Goal: Answer question/provide support: Share knowledge or assist other users

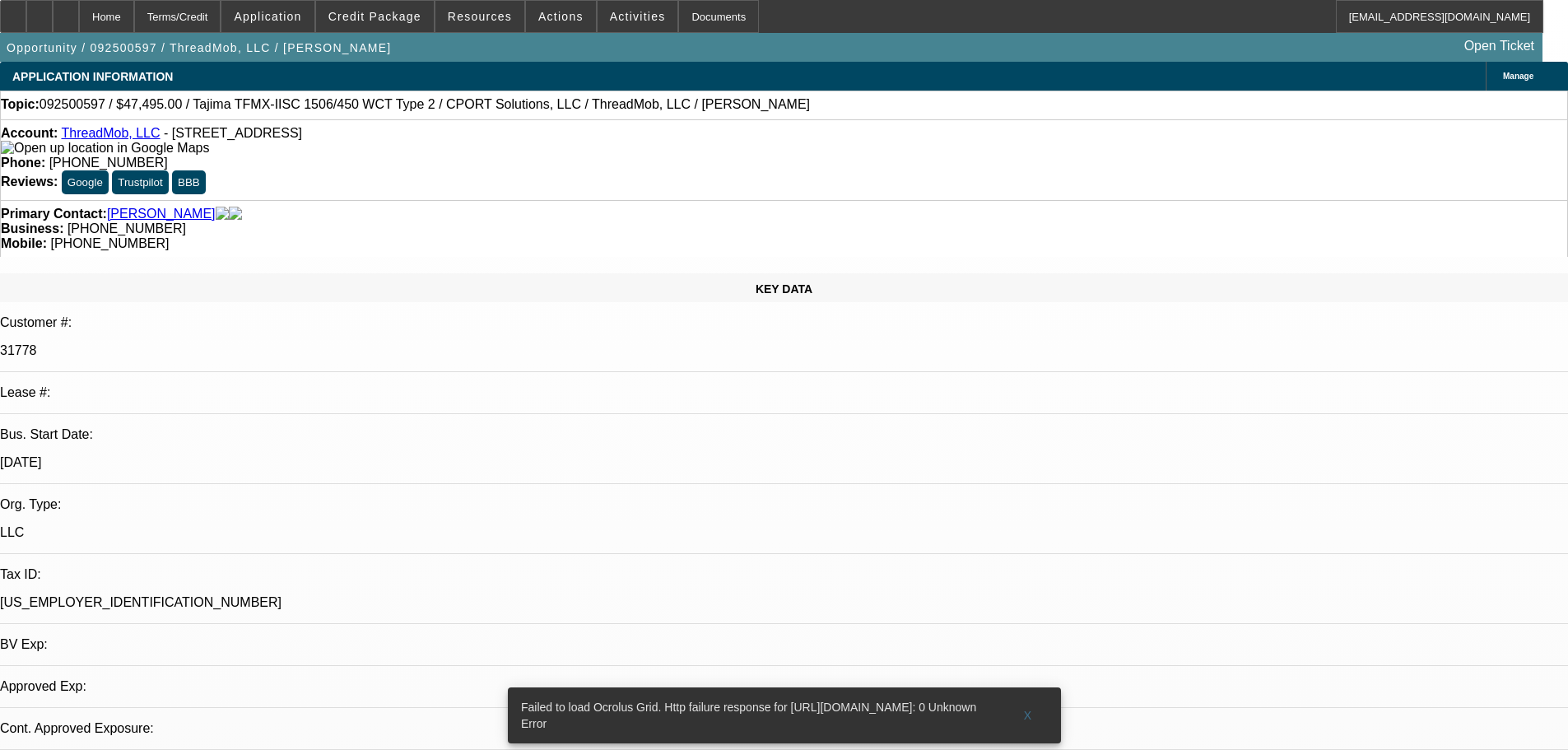
select select "0"
select select "2"
select select "0"
select select "1"
select select "2"
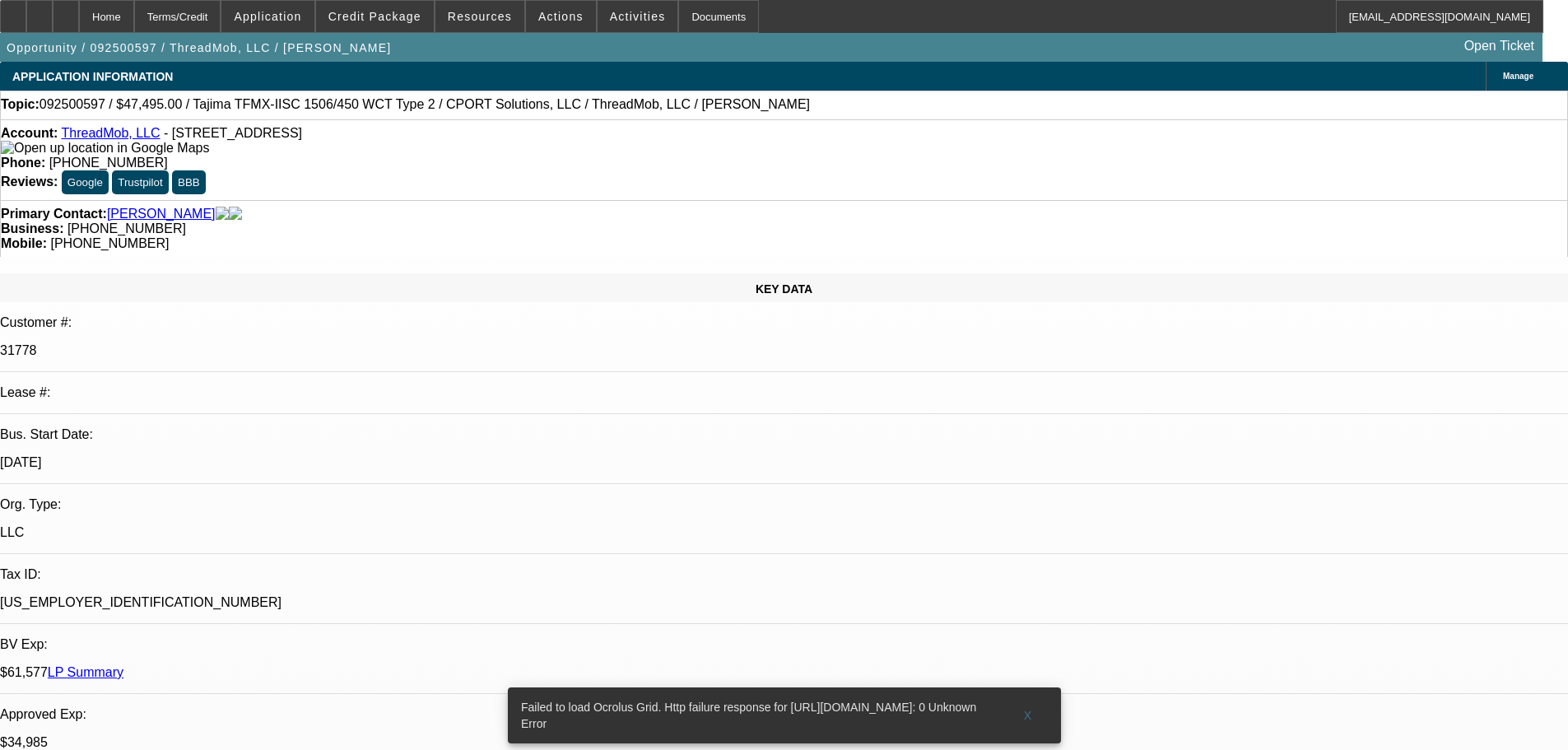
select select "6"
radio input "true"
type textarea "GOOD PAYMENT HISTORY, ALL PAYMENTS ON TIME NO ISSUES FOUND..."
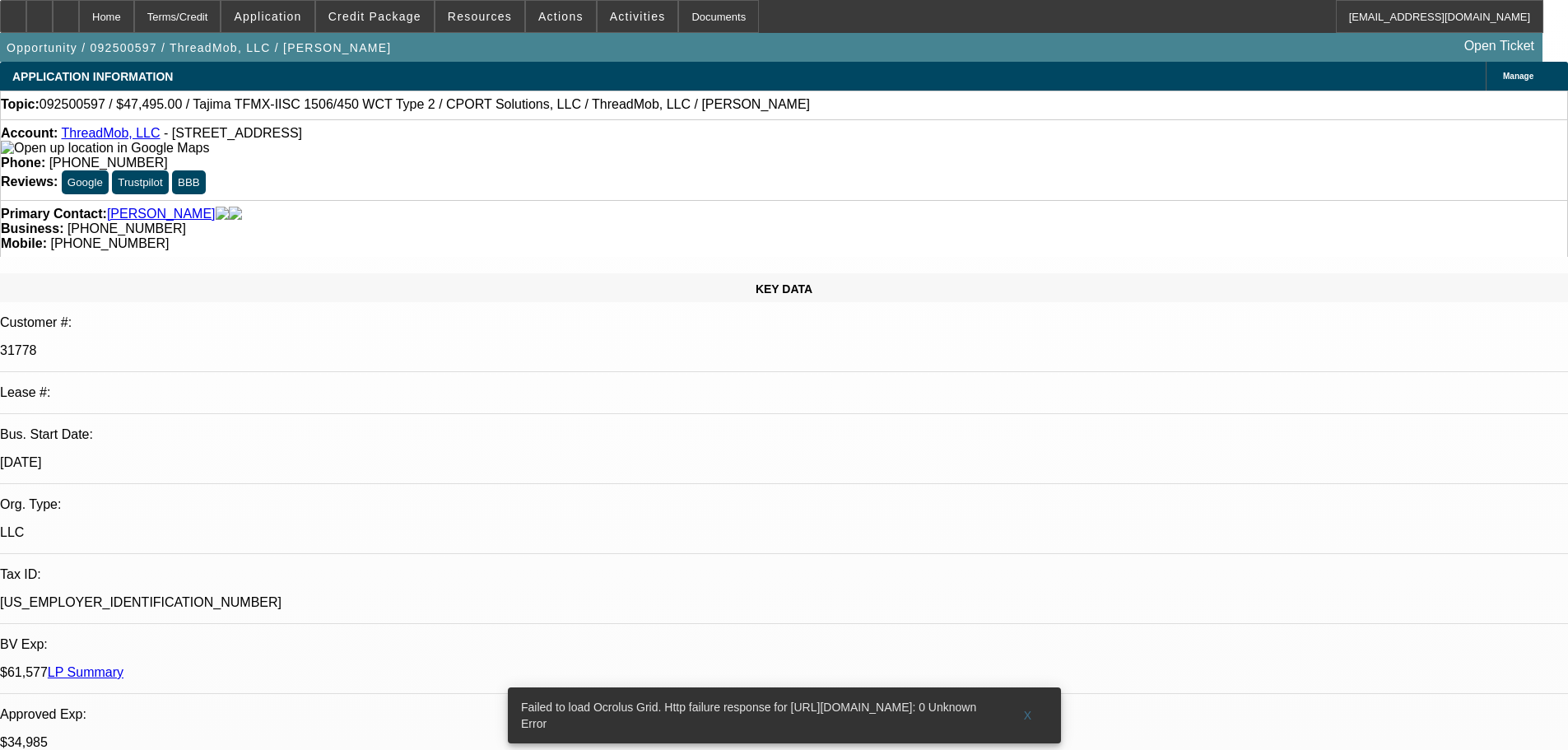
radio input "false"
radio input "true"
